Goal: Information Seeking & Learning: Learn about a topic

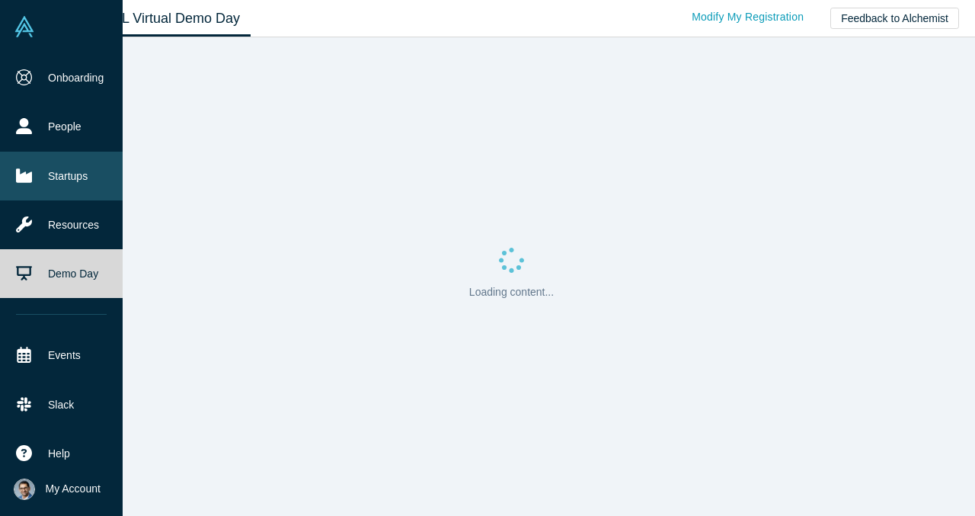
click at [85, 171] on link "Startups" at bounding box center [61, 176] width 123 height 49
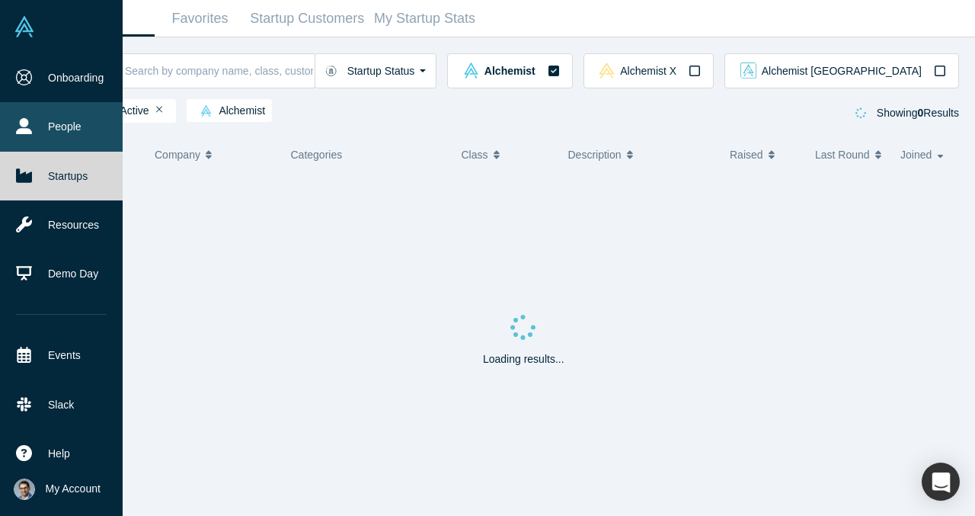
click at [85, 130] on link "People" at bounding box center [61, 126] width 123 height 49
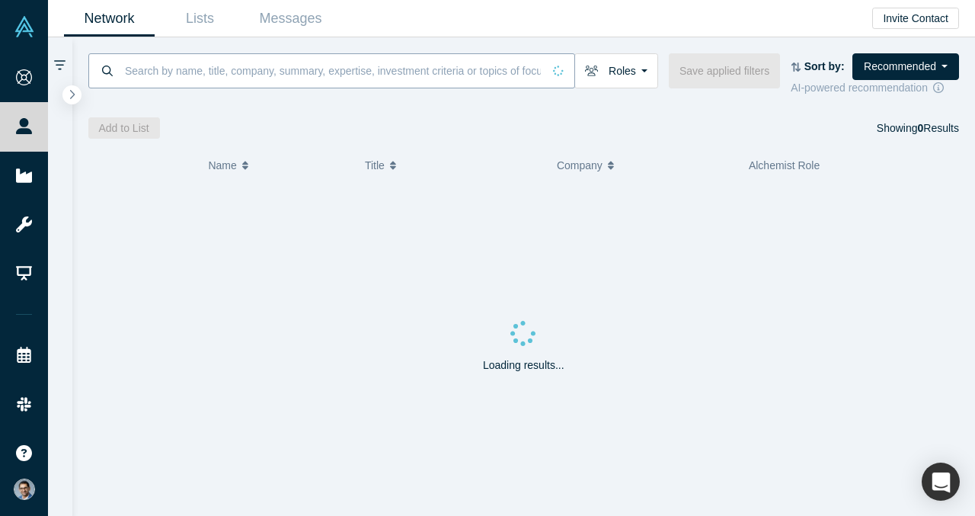
click at [290, 73] on input at bounding box center [332, 71] width 419 height 36
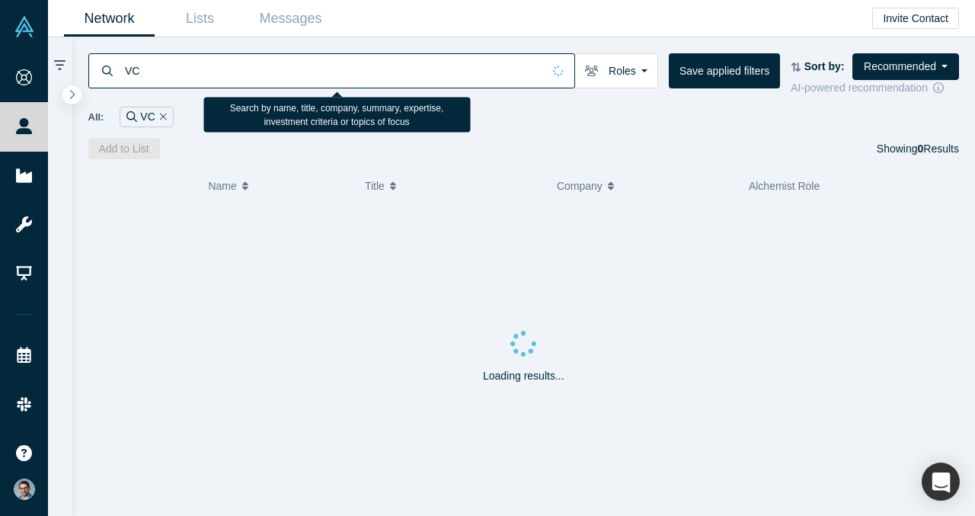
type input "VC"
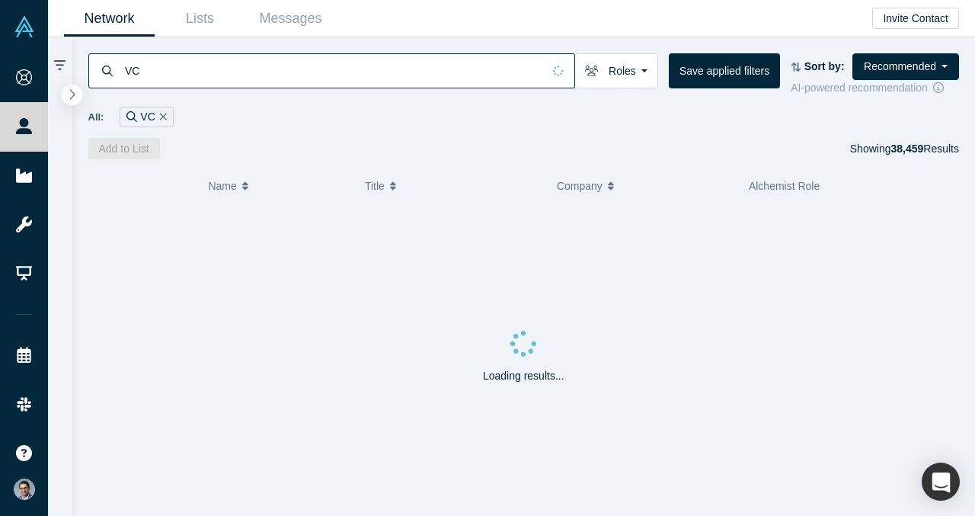
click at [76, 98] on button "button" at bounding box center [72, 95] width 21 height 21
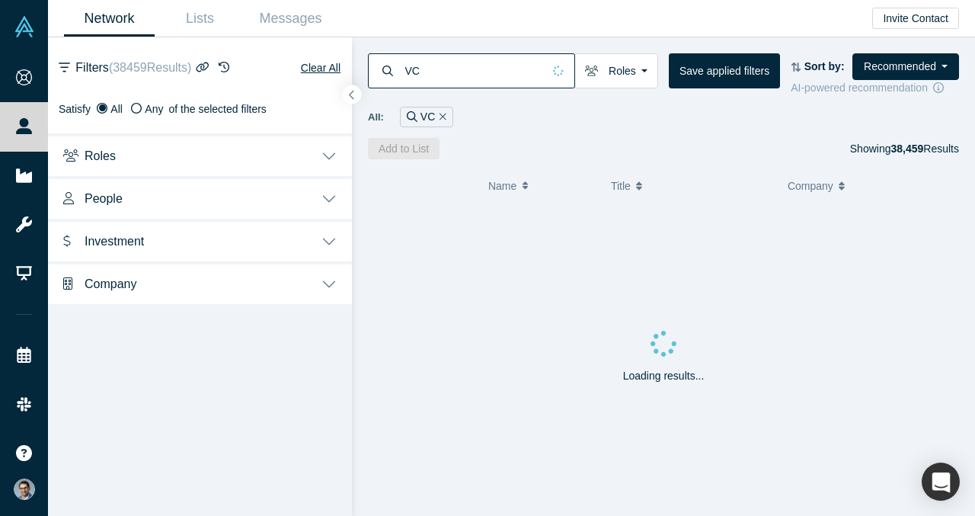
click at [191, 257] on button "Investment" at bounding box center [200, 240] width 304 height 43
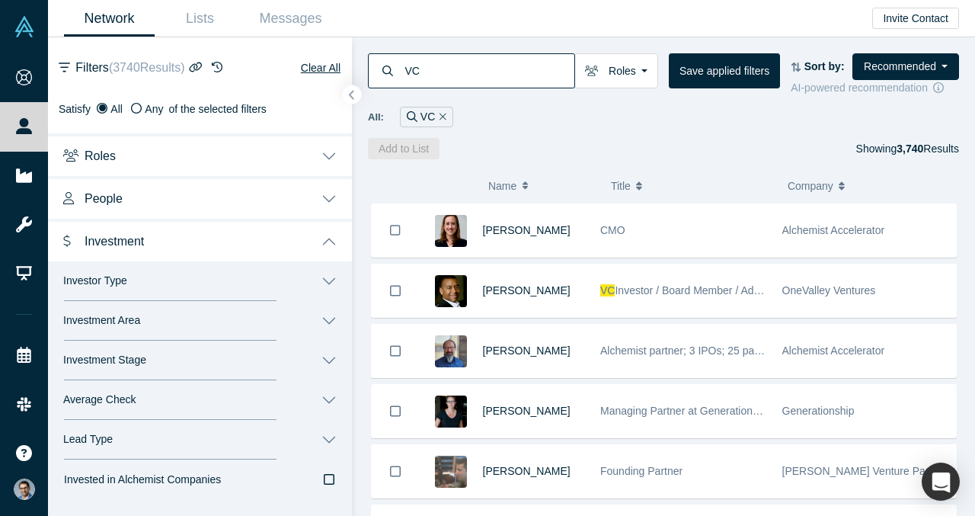
scroll to position [45, 0]
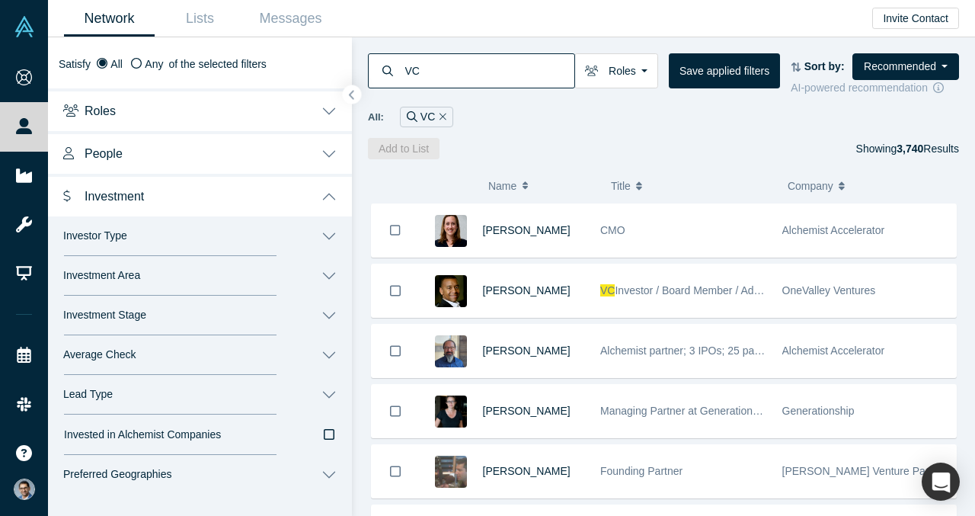
click at [234, 287] on button "Investment Area" at bounding box center [200, 276] width 304 height 40
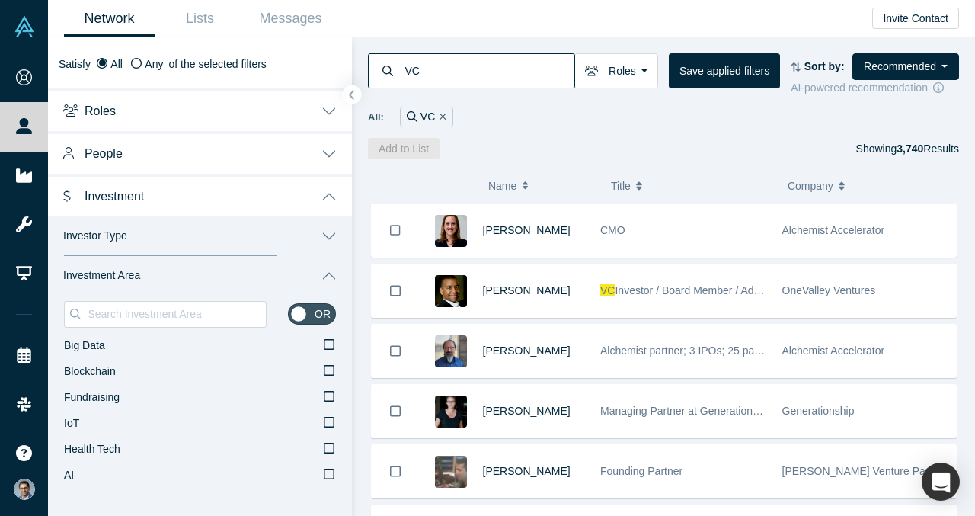
click at [234, 287] on button "Investment Area" at bounding box center [200, 276] width 304 height 40
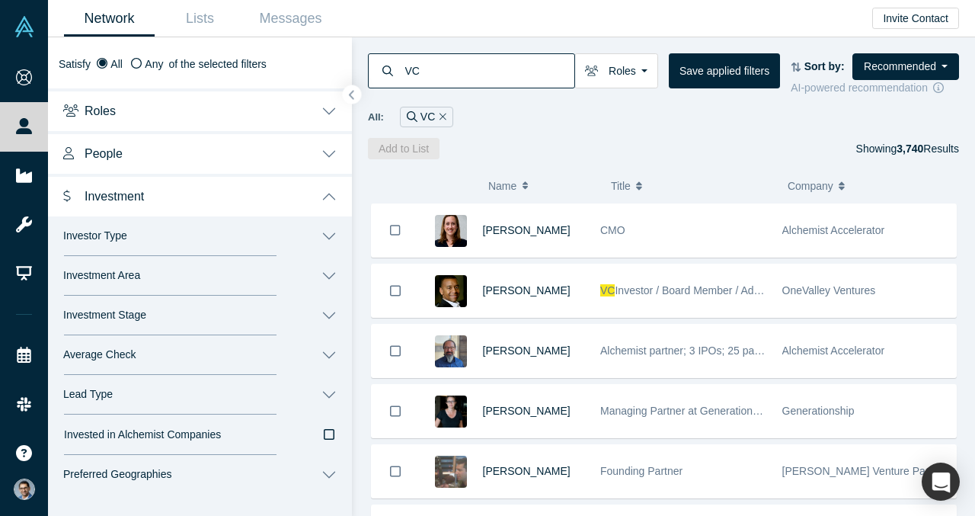
click at [226, 343] on button "Average Check" at bounding box center [200, 355] width 304 height 40
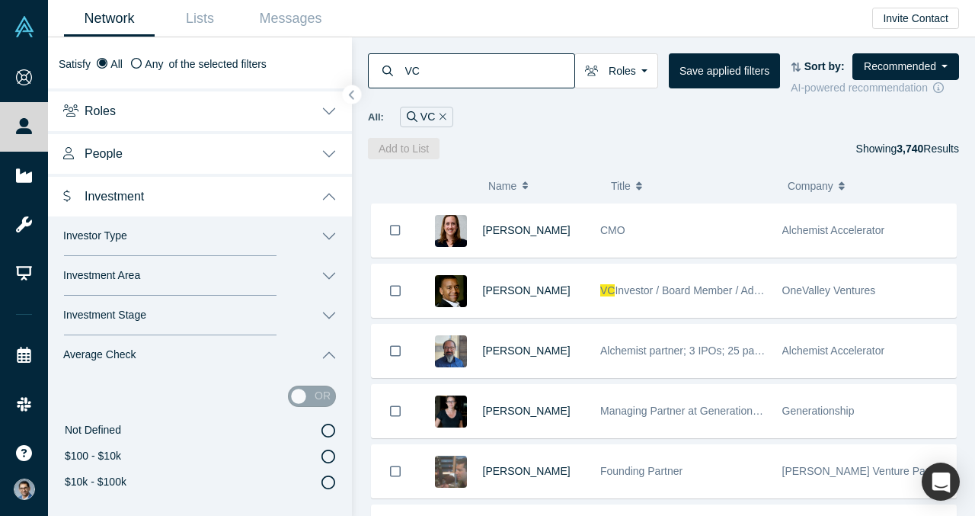
click at [219, 359] on button "Average Check" at bounding box center [200, 355] width 304 height 40
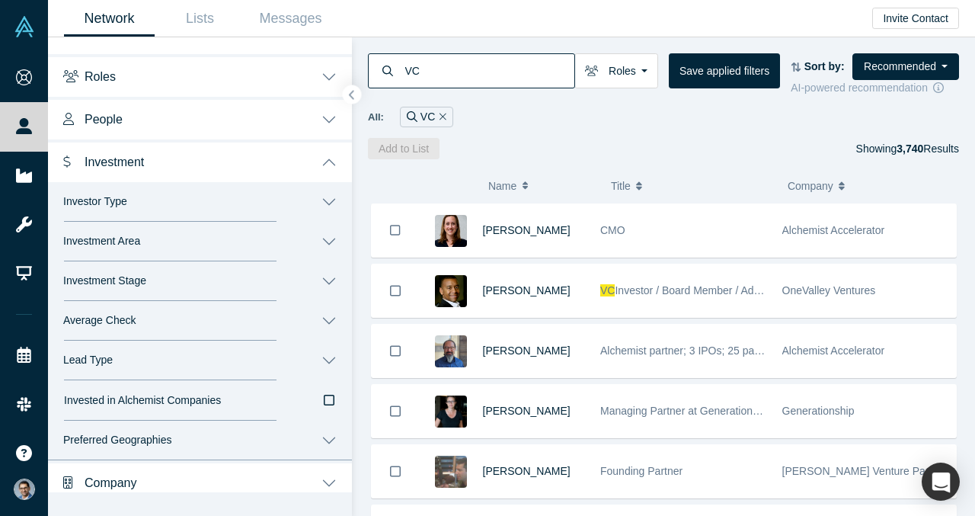
scroll to position [90, 0]
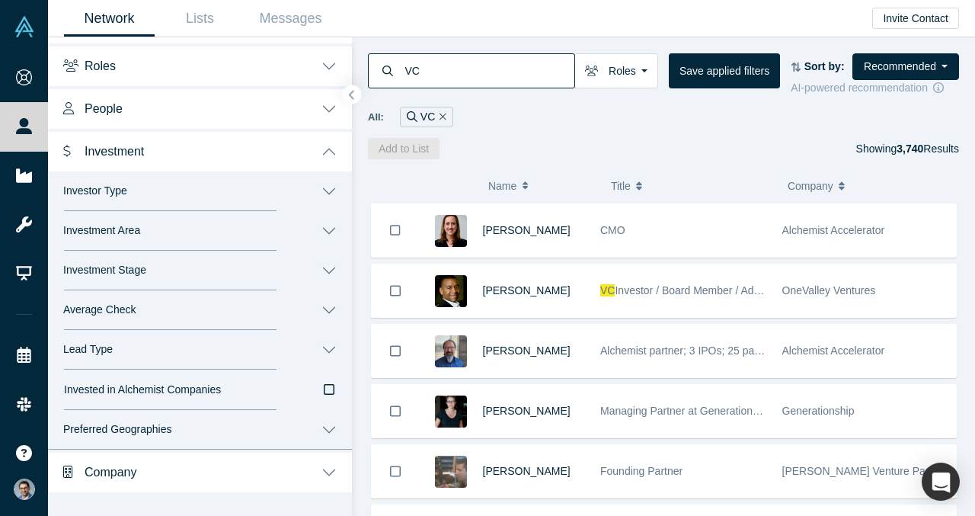
click at [221, 363] on button "Lead Type" at bounding box center [200, 350] width 304 height 40
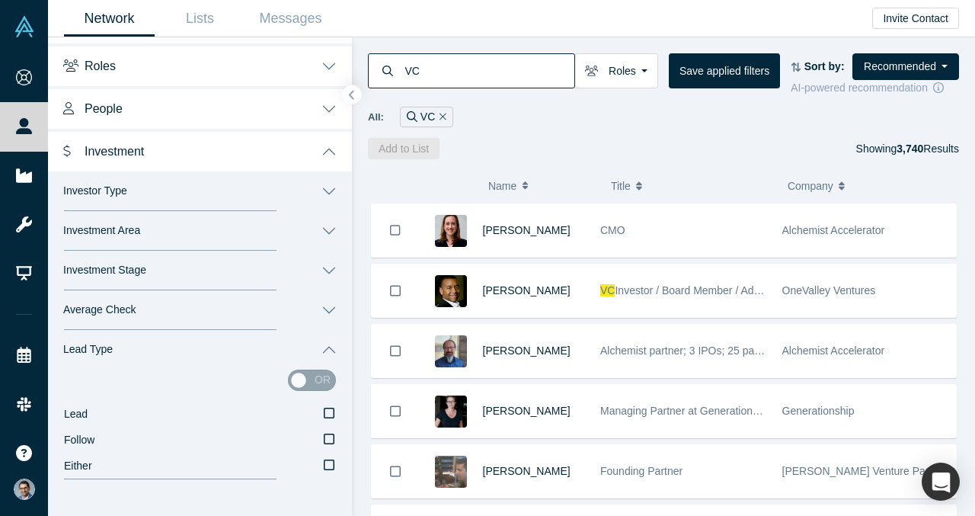
click at [221, 363] on button "Lead Type" at bounding box center [200, 350] width 304 height 40
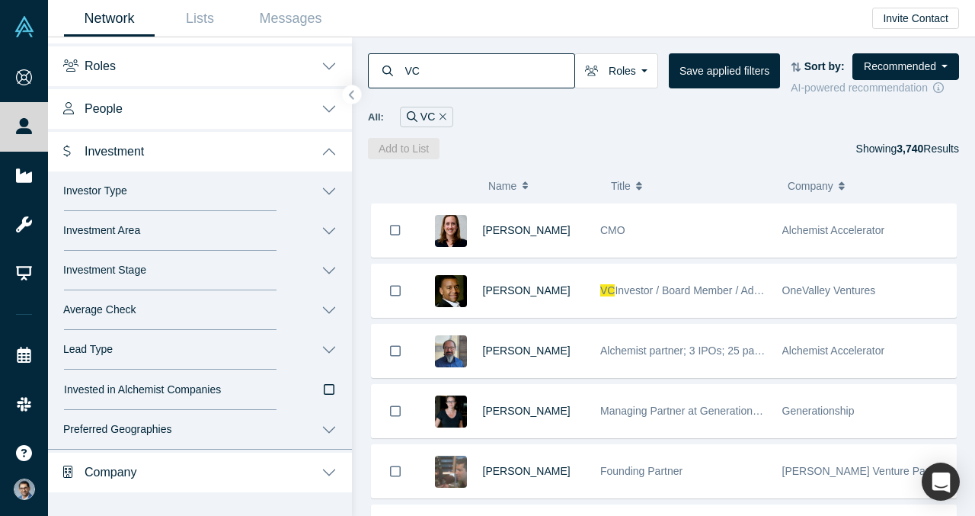
click at [216, 306] on button "Average Check" at bounding box center [200, 310] width 304 height 40
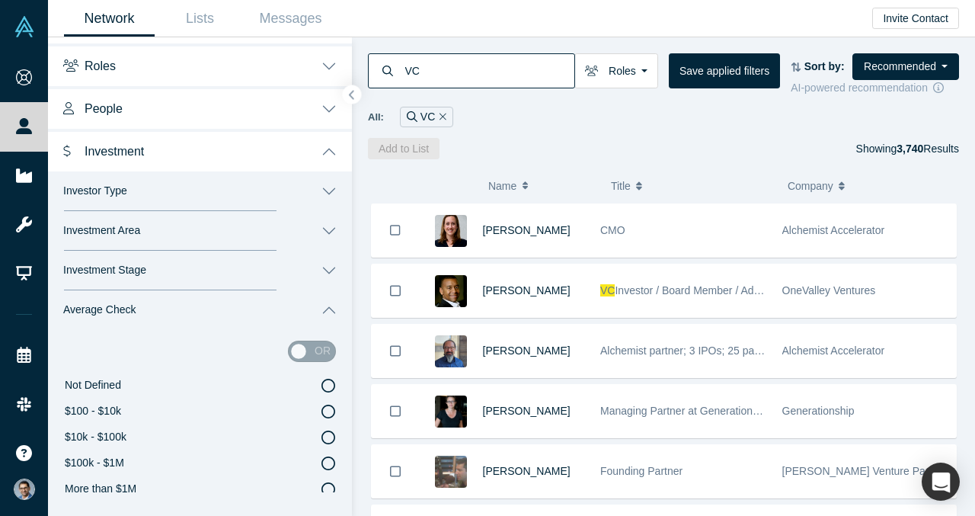
click at [216, 306] on button "Average Check" at bounding box center [200, 310] width 304 height 40
